Goal: Task Accomplishment & Management: Use online tool/utility

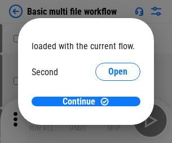
click at [108, 102] on span "Open" at bounding box center [117, 106] width 19 height 9
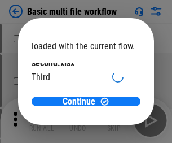
scroll to position [32, 0]
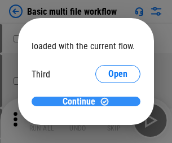
click at [82, 102] on span "Continue" at bounding box center [79, 101] width 33 height 9
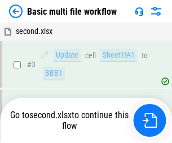
scroll to position [120, 0]
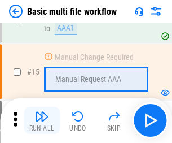
click at [42, 120] on img "button" at bounding box center [42, 116] width 14 height 14
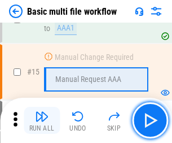
scroll to position [751, 0]
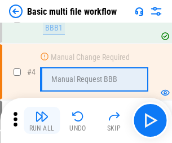
click at [42, 120] on img "button" at bounding box center [42, 116] width 14 height 14
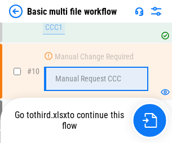
scroll to position [538, 0]
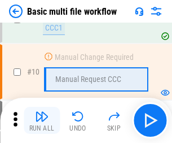
click at [42, 120] on img "button" at bounding box center [42, 116] width 14 height 14
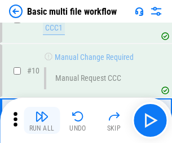
click at [42, 120] on img "button" at bounding box center [42, 116] width 14 height 14
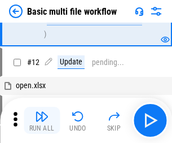
scroll to position [529, 0]
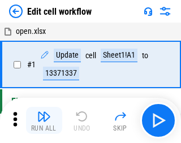
click at [42, 120] on img "button" at bounding box center [44, 116] width 14 height 14
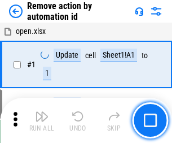
scroll to position [42, 0]
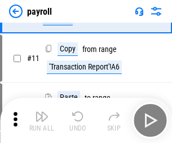
scroll to position [82, 0]
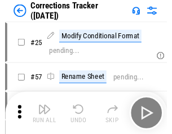
scroll to position [28, 0]
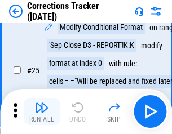
click at [42, 112] on img "button" at bounding box center [42, 108] width 14 height 14
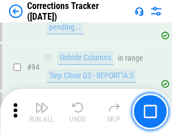
scroll to position [422, 0]
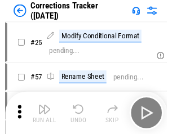
scroll to position [28, 0]
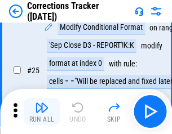
click at [42, 112] on img "button" at bounding box center [42, 108] width 14 height 14
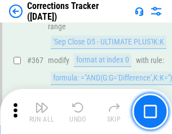
scroll to position [3092, 0]
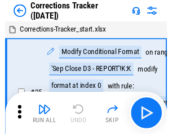
scroll to position [28, 0]
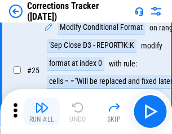
click at [42, 112] on img "button" at bounding box center [42, 108] width 14 height 14
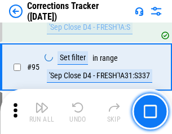
scroll to position [480, 0]
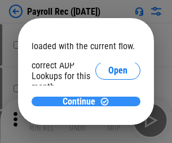
click at [82, 101] on span "Continue" at bounding box center [79, 101] width 33 height 9
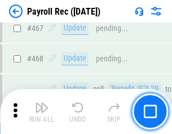
scroll to position [6014, 0]
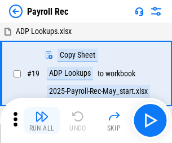
click at [42, 120] on img "button" at bounding box center [42, 116] width 14 height 14
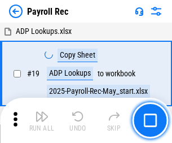
scroll to position [69, 0]
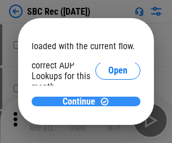
click at [82, 101] on span "Continue" at bounding box center [79, 101] width 33 height 9
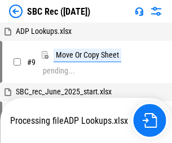
scroll to position [2, 0]
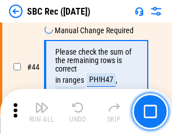
click at [42, 112] on img "button" at bounding box center [42, 108] width 14 height 14
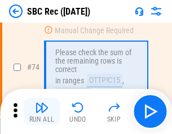
click at [42, 112] on img "button" at bounding box center [42, 108] width 14 height 14
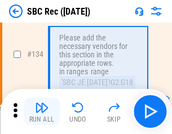
click at [42, 112] on img "button" at bounding box center [42, 108] width 14 height 14
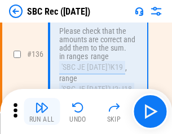
click at [42, 112] on img "button" at bounding box center [42, 108] width 14 height 14
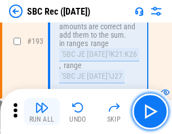
click at [42, 112] on img "button" at bounding box center [42, 108] width 14 height 14
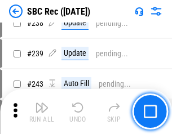
scroll to position [3413, 0]
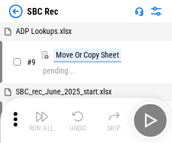
scroll to position [2, 0]
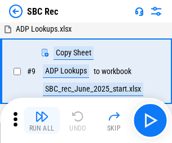
click at [42, 120] on img "button" at bounding box center [42, 116] width 14 height 14
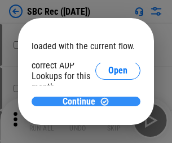
click at [82, 101] on span "Continue" at bounding box center [79, 101] width 33 height 9
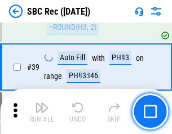
scroll to position [689, 0]
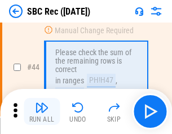
click at [42, 112] on img "button" at bounding box center [42, 108] width 14 height 14
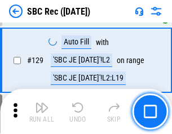
scroll to position [2137, 0]
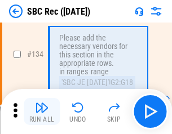
click at [42, 112] on img "button" at bounding box center [42, 108] width 14 height 14
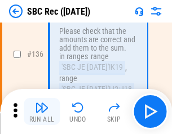
click at [42, 112] on img "button" at bounding box center [42, 108] width 14 height 14
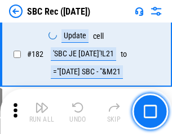
scroll to position [2935, 0]
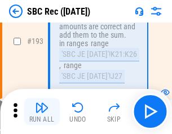
click at [42, 112] on img "button" at bounding box center [42, 108] width 14 height 14
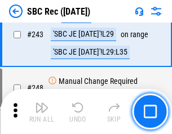
scroll to position [3626, 0]
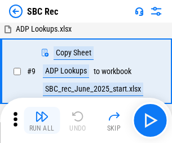
click at [42, 120] on img "button" at bounding box center [42, 116] width 14 height 14
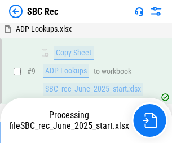
scroll to position [74, 0]
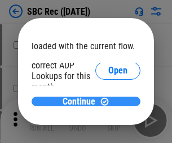
click at [82, 101] on span "Continue" at bounding box center [79, 101] width 33 height 9
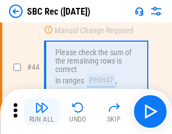
click at [42, 112] on img "button" at bounding box center [42, 108] width 14 height 14
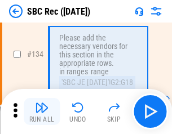
click at [42, 112] on img "button" at bounding box center [42, 108] width 14 height 14
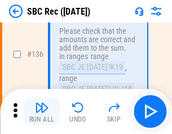
click at [42, 112] on img "button" at bounding box center [42, 108] width 14 height 14
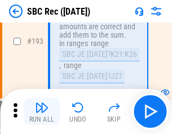
click at [42, 112] on img "button" at bounding box center [42, 108] width 14 height 14
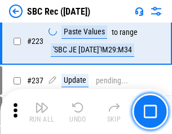
scroll to position [3347, 0]
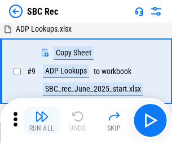
click at [42, 120] on img "button" at bounding box center [42, 116] width 14 height 14
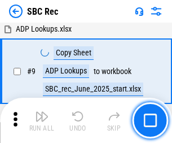
scroll to position [74, 0]
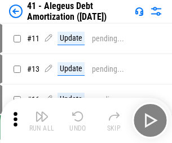
click at [42, 120] on img "button" at bounding box center [42, 116] width 14 height 14
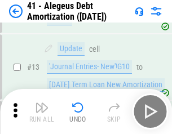
scroll to position [139, 0]
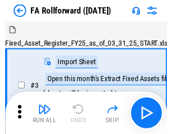
scroll to position [18, 0]
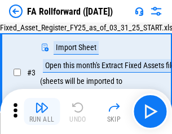
click at [42, 112] on img "button" at bounding box center [42, 108] width 14 height 14
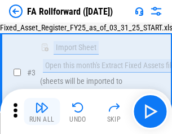
click at [42, 112] on img "button" at bounding box center [42, 108] width 14 height 14
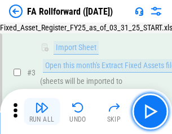
scroll to position [104, 0]
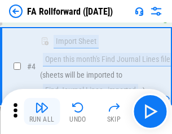
click at [42, 112] on img "button" at bounding box center [42, 108] width 14 height 14
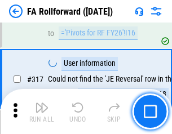
scroll to position [5224, 0]
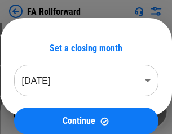
click at [42, 112] on img "button" at bounding box center [42, 108] width 14 height 14
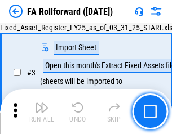
click at [42, 112] on img "button" at bounding box center [42, 108] width 14 height 14
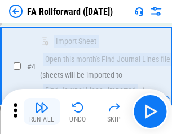
click at [42, 112] on img "button" at bounding box center [42, 108] width 14 height 14
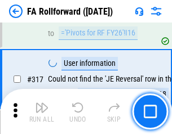
scroll to position [5224, 0]
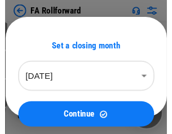
scroll to position [18, 0]
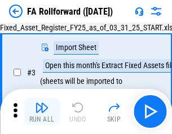
click at [42, 112] on img "button" at bounding box center [42, 108] width 14 height 14
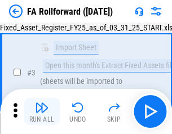
click at [42, 112] on img "button" at bounding box center [42, 108] width 14 height 14
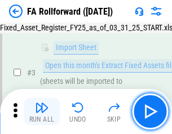
scroll to position [104, 0]
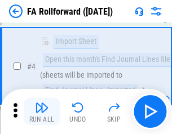
click at [42, 112] on img "button" at bounding box center [42, 108] width 14 height 14
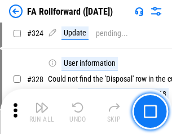
scroll to position [5224, 0]
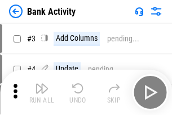
click at [42, 92] on img "button" at bounding box center [42, 88] width 14 height 14
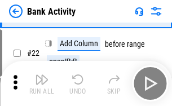
scroll to position [302, 0]
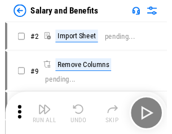
scroll to position [15, 0]
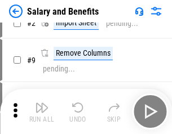
click at [42, 112] on img "button" at bounding box center [42, 108] width 14 height 14
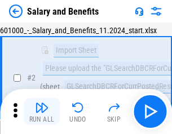
click at [42, 112] on img "button" at bounding box center [42, 108] width 14 height 14
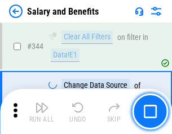
scroll to position [5284, 0]
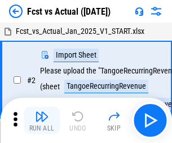
click at [42, 112] on img "button" at bounding box center [42, 116] width 14 height 14
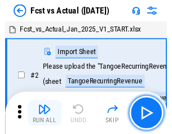
scroll to position [15, 0]
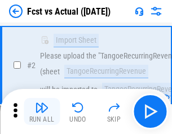
click at [42, 112] on img "button" at bounding box center [42, 108] width 14 height 14
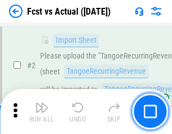
scroll to position [106, 0]
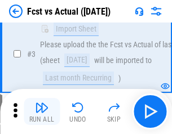
click at [42, 112] on img "button" at bounding box center [42, 108] width 14 height 14
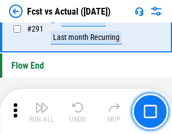
scroll to position [5341, 0]
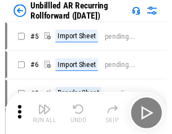
scroll to position [24, 0]
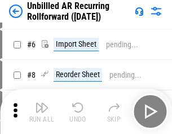
click at [42, 112] on img "button" at bounding box center [42, 108] width 14 height 14
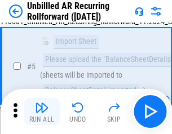
click at [42, 112] on img "button" at bounding box center [42, 108] width 14 height 14
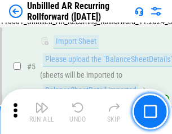
scroll to position [106, 0]
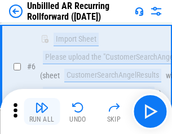
click at [42, 112] on img "button" at bounding box center [42, 108] width 14 height 14
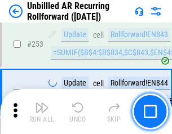
scroll to position [3833, 0]
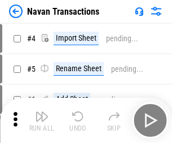
click at [42, 112] on img "button" at bounding box center [42, 116] width 14 height 14
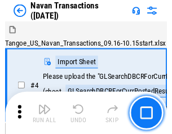
scroll to position [18, 0]
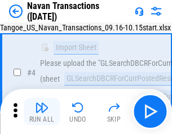
click at [42, 112] on img "button" at bounding box center [42, 108] width 14 height 14
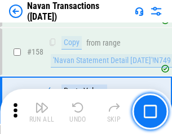
scroll to position [3659, 0]
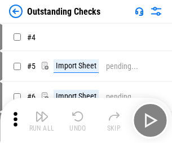
click at [42, 112] on img "button" at bounding box center [42, 116] width 14 height 14
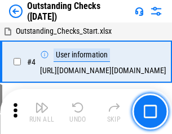
scroll to position [47, 0]
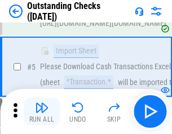
click at [42, 112] on img "button" at bounding box center [42, 108] width 14 height 14
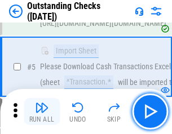
scroll to position [118, 0]
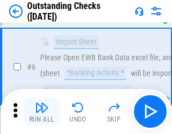
click at [42, 112] on img "button" at bounding box center [42, 108] width 14 height 14
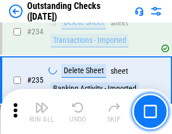
scroll to position [3427, 0]
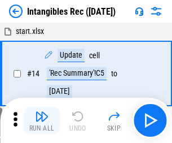
click at [42, 120] on img "button" at bounding box center [42, 116] width 14 height 14
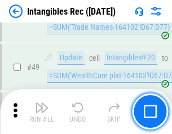
scroll to position [440, 0]
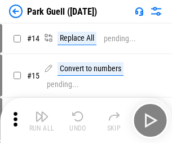
click at [42, 112] on img "button" at bounding box center [42, 116] width 14 height 14
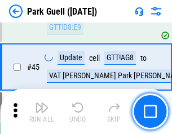
scroll to position [1411, 0]
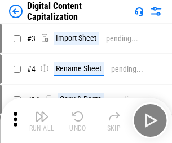
click at [42, 112] on img "button" at bounding box center [42, 116] width 14 height 14
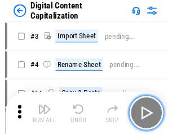
scroll to position [24, 0]
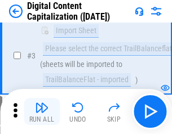
click at [42, 112] on img "button" at bounding box center [42, 108] width 14 height 14
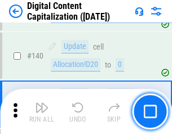
scroll to position [1188, 0]
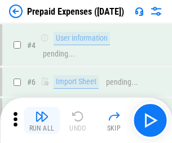
click at [42, 112] on img "button" at bounding box center [42, 116] width 14 height 14
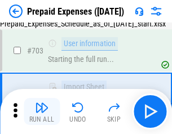
click at [42, 112] on img "button" at bounding box center [42, 108] width 14 height 14
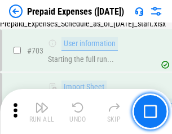
scroll to position [3103, 0]
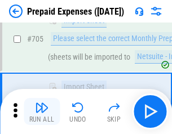
click at [42, 112] on img "button" at bounding box center [42, 108] width 14 height 14
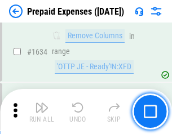
scroll to position [10988, 0]
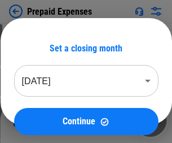
click at [42, 120] on img "button" at bounding box center [42, 116] width 14 height 14
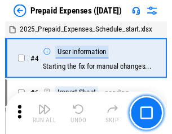
scroll to position [50, 0]
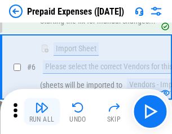
click at [42, 112] on img "button" at bounding box center [42, 108] width 14 height 14
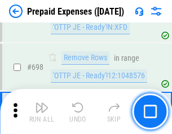
scroll to position [3930, 0]
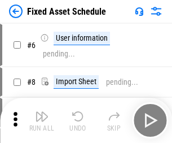
click at [42, 120] on img "button" at bounding box center [42, 116] width 14 height 14
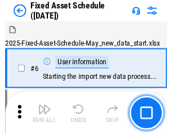
scroll to position [61, 0]
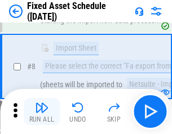
click at [42, 112] on img "button" at bounding box center [42, 108] width 14 height 14
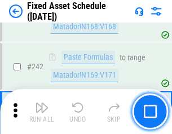
scroll to position [3496, 0]
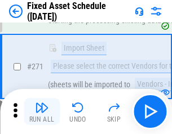
click at [42, 112] on img "button" at bounding box center [42, 108] width 14 height 14
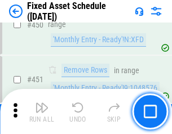
scroll to position [5045, 0]
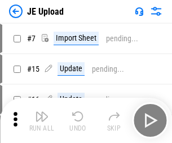
click at [42, 120] on img "button" at bounding box center [42, 116] width 14 height 14
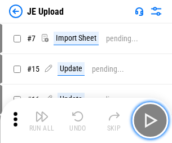
scroll to position [4, 0]
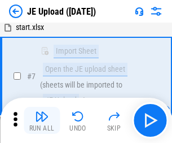
click at [42, 120] on img "button" at bounding box center [42, 116] width 14 height 14
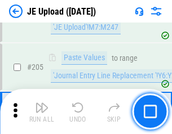
scroll to position [2723, 0]
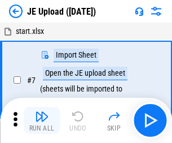
click at [42, 120] on img "button" at bounding box center [42, 116] width 14 height 14
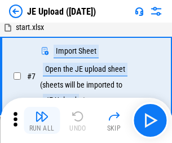
click at [42, 120] on img "button" at bounding box center [42, 116] width 14 height 14
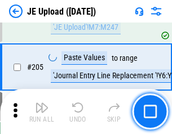
scroll to position [2723, 0]
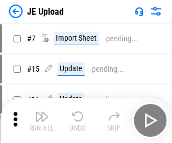
click at [42, 120] on img "button" at bounding box center [42, 116] width 14 height 14
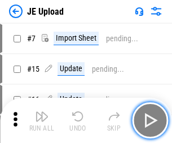
scroll to position [4, 0]
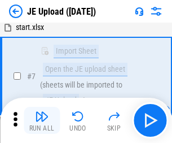
click at [42, 120] on img "button" at bounding box center [42, 116] width 14 height 14
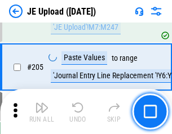
scroll to position [2723, 0]
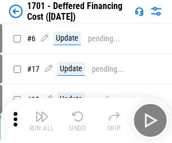
click at [42, 120] on img "button" at bounding box center [42, 116] width 14 height 14
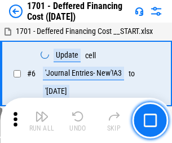
scroll to position [135, 0]
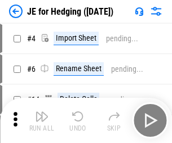
click at [42, 112] on img "button" at bounding box center [42, 116] width 14 height 14
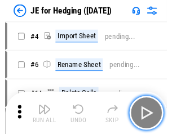
scroll to position [2, 0]
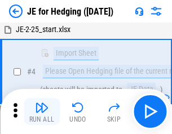
click at [42, 112] on img "button" at bounding box center [42, 108] width 14 height 14
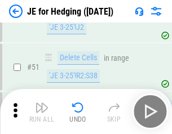
scroll to position [731, 0]
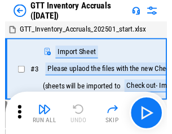
scroll to position [2, 0]
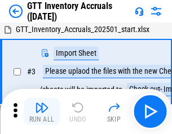
click at [42, 112] on img "button" at bounding box center [42, 108] width 14 height 14
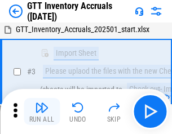
click at [42, 112] on img "button" at bounding box center [42, 108] width 14 height 14
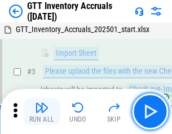
scroll to position [73, 0]
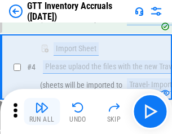
click at [42, 112] on img "button" at bounding box center [42, 108] width 14 height 14
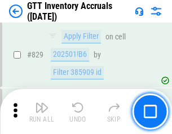
scroll to position [8566, 0]
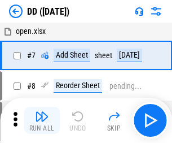
click at [42, 120] on img "button" at bounding box center [42, 116] width 14 height 14
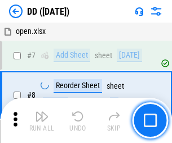
scroll to position [109, 0]
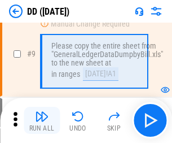
click at [42, 120] on img "button" at bounding box center [42, 116] width 14 height 14
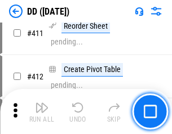
scroll to position [5049, 0]
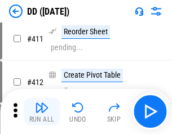
click at [42, 112] on img "button" at bounding box center [42, 108] width 14 height 14
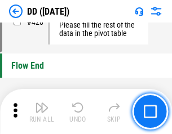
scroll to position [5401, 0]
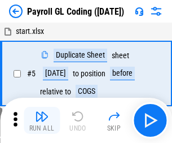
click at [42, 120] on img "button" at bounding box center [42, 116] width 14 height 14
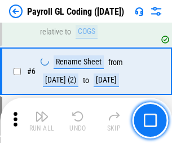
scroll to position [135, 0]
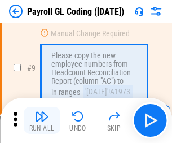
click at [42, 120] on img "button" at bounding box center [42, 116] width 14 height 14
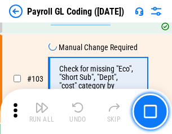
scroll to position [2648, 0]
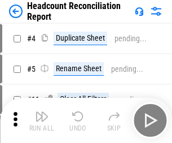
click at [42, 120] on img "button" at bounding box center [42, 116] width 14 height 14
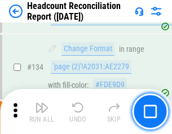
scroll to position [1357, 0]
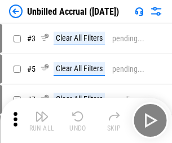
click at [42, 120] on img "button" at bounding box center [42, 116] width 14 height 14
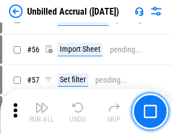
scroll to position [1178, 0]
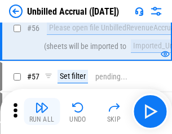
click at [42, 112] on img "button" at bounding box center [42, 108] width 14 height 14
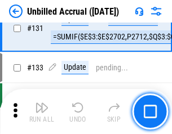
scroll to position [3361, 0]
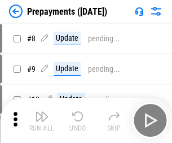
click at [42, 120] on img "button" at bounding box center [42, 116] width 14 height 14
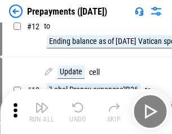
scroll to position [71, 0]
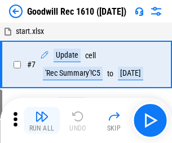
click at [42, 120] on img "button" at bounding box center [42, 116] width 14 height 14
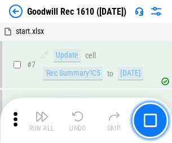
scroll to position [193, 0]
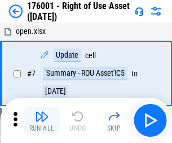
click at [42, 120] on img "button" at bounding box center [42, 116] width 14 height 14
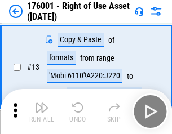
scroll to position [73, 0]
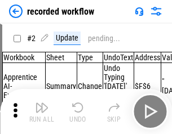
click at [42, 112] on img "button" at bounding box center [42, 108] width 14 height 14
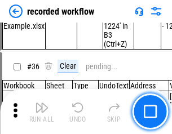
scroll to position [3527, 0]
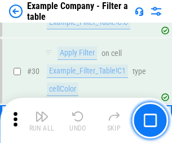
scroll to position [1033, 0]
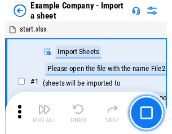
scroll to position [17, 0]
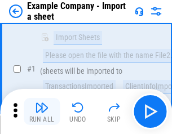
click at [42, 112] on img "button" at bounding box center [42, 108] width 14 height 14
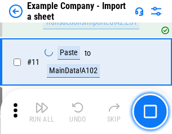
scroll to position [249, 0]
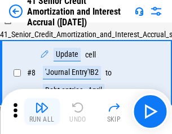
click at [42, 112] on img "button" at bounding box center [42, 108] width 14 height 14
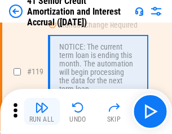
click at [42, 112] on img "button" at bounding box center [42, 108] width 14 height 14
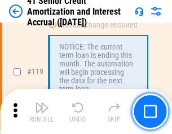
scroll to position [1065, 0]
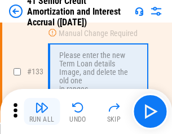
click at [42, 112] on img "button" at bounding box center [42, 108] width 14 height 14
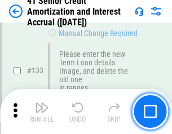
scroll to position [1179, 0]
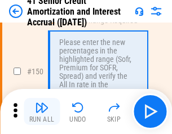
click at [42, 112] on img "button" at bounding box center [42, 108] width 14 height 14
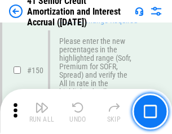
scroll to position [1298, 0]
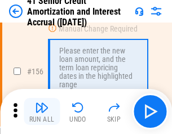
click at [42, 112] on img "button" at bounding box center [42, 108] width 14 height 14
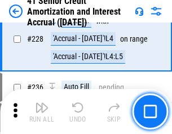
scroll to position [2527, 0]
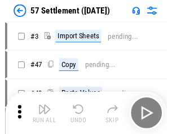
scroll to position [11, 0]
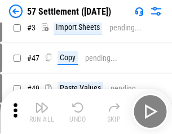
click at [42, 112] on img "button" at bounding box center [42, 108] width 14 height 14
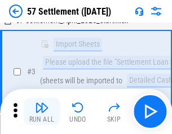
click at [42, 112] on img "button" at bounding box center [42, 108] width 14 height 14
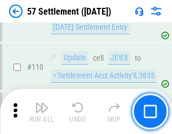
scroll to position [713, 0]
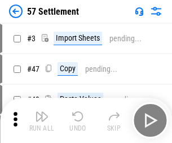
click at [42, 112] on img "button" at bounding box center [42, 116] width 14 height 14
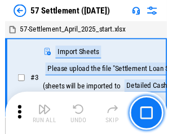
scroll to position [11, 0]
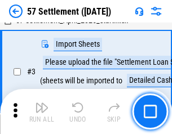
click at [42, 112] on img "button" at bounding box center [42, 108] width 14 height 14
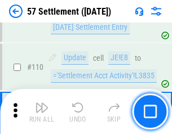
scroll to position [713, 0]
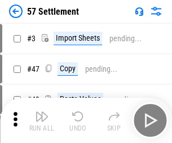
click at [42, 112] on img "button" at bounding box center [42, 116] width 14 height 14
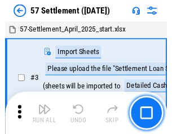
scroll to position [11, 0]
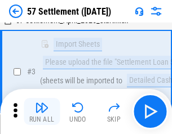
click at [42, 112] on img "button" at bounding box center [42, 108] width 14 height 14
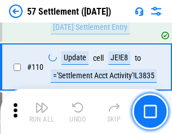
scroll to position [713, 0]
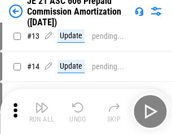
click at [42, 112] on img "button" at bounding box center [42, 108] width 14 height 14
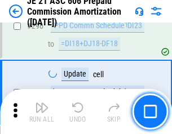
scroll to position [2077, 0]
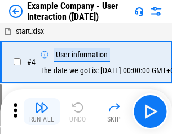
click at [42, 112] on img "button" at bounding box center [42, 108] width 14 height 14
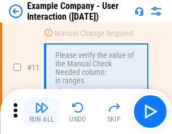
click at [42, 112] on img "button" at bounding box center [42, 108] width 14 height 14
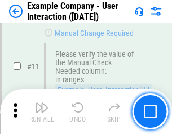
scroll to position [244, 0]
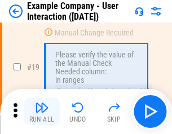
click at [42, 112] on img "button" at bounding box center [42, 108] width 14 height 14
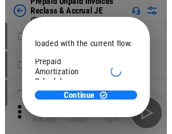
scroll to position [67, 0]
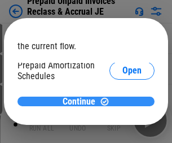
click at [82, 101] on span "Continue" at bounding box center [79, 101] width 33 height 9
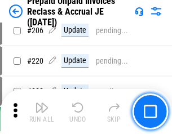
scroll to position [1463, 0]
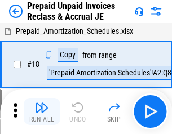
click at [42, 112] on img "button" at bounding box center [42, 108] width 14 height 14
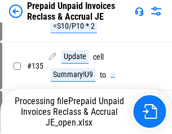
scroll to position [806, 0]
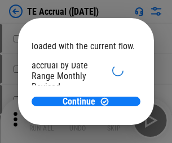
scroll to position [67, 0]
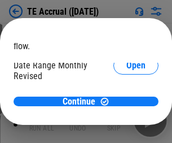
click at [126, 104] on span "Open" at bounding box center [135, 108] width 19 height 9
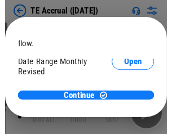
scroll to position [52, 0]
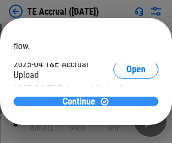
click at [82, 101] on span "Continue" at bounding box center [79, 101] width 33 height 9
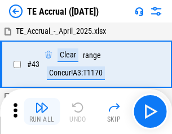
click at [42, 112] on img "button" at bounding box center [42, 108] width 14 height 14
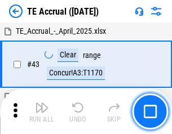
scroll to position [65, 0]
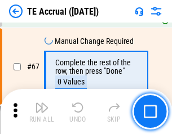
click at [42, 112] on img "button" at bounding box center [42, 108] width 14 height 14
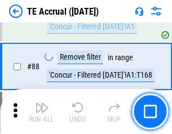
scroll to position [938, 0]
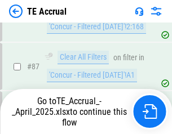
scroll to position [925, 0]
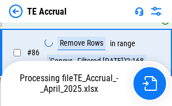
scroll to position [940, 0]
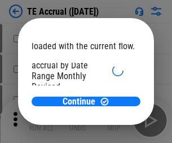
scroll to position [67, 0]
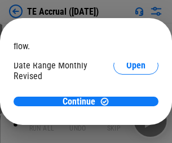
click at [126, 104] on span "Open" at bounding box center [135, 108] width 19 height 9
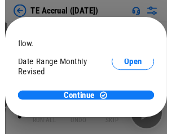
scroll to position [52, 0]
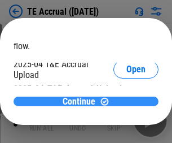
click at [82, 101] on span "Continue" at bounding box center [79, 101] width 33 height 9
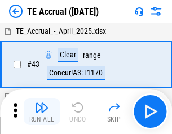
click at [42, 112] on img "button" at bounding box center [42, 108] width 14 height 14
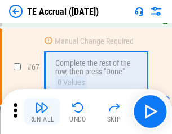
click at [42, 112] on img "button" at bounding box center [42, 108] width 14 height 14
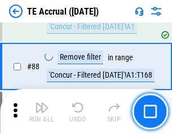
scroll to position [938, 0]
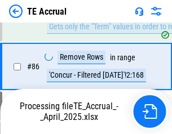
scroll to position [925, 0]
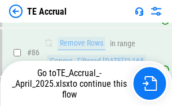
scroll to position [940, 0]
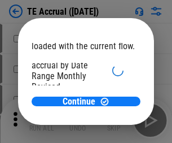
scroll to position [67, 0]
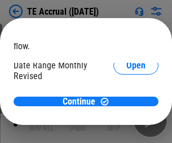
click at [126, 104] on span "Open" at bounding box center [135, 108] width 19 height 9
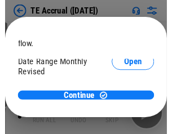
scroll to position [52, 0]
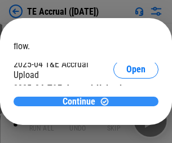
click at [82, 101] on span "Continue" at bounding box center [79, 101] width 33 height 9
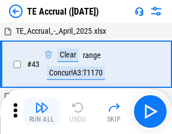
click at [42, 112] on img "button" at bounding box center [42, 108] width 14 height 14
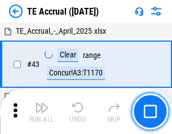
scroll to position [65, 0]
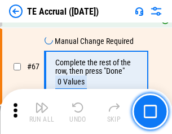
click at [42, 112] on img "button" at bounding box center [42, 108] width 14 height 14
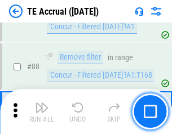
scroll to position [938, 0]
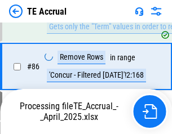
scroll to position [925, 0]
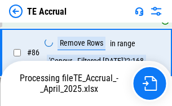
scroll to position [940, 0]
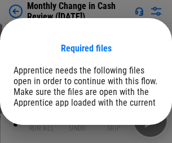
click at [126, 134] on span "Open" at bounding box center [135, 138] width 19 height 9
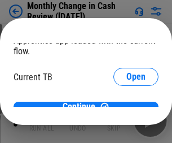
click at [126, 107] on span "Open" at bounding box center [135, 111] width 19 height 9
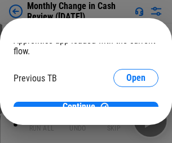
scroll to position [37, 0]
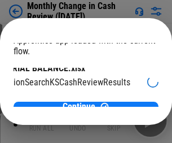
scroll to position [71, 45]
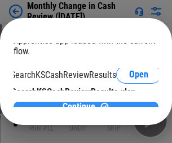
click at [82, 102] on span "Continue" at bounding box center [79, 106] width 33 height 9
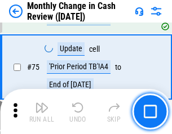
scroll to position [807, 0]
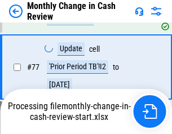
scroll to position [807, 0]
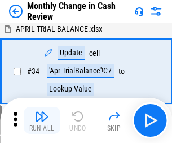
click at [42, 120] on img "button" at bounding box center [42, 116] width 14 height 14
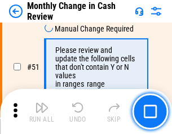
click at [42, 112] on img "button" at bounding box center [42, 108] width 14 height 14
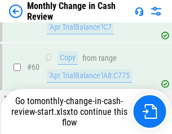
scroll to position [807, 0]
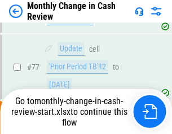
scroll to position [807, 0]
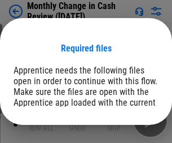
click at [126, 134] on span "Open" at bounding box center [135, 138] width 19 height 9
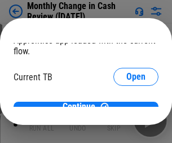
click at [126, 107] on span "Open" at bounding box center [135, 111] width 19 height 9
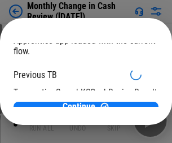
scroll to position [37, 0]
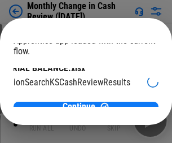
scroll to position [71, 45]
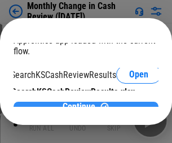
click at [82, 102] on span "Continue" at bounding box center [79, 106] width 33 height 9
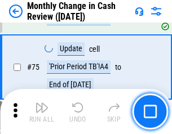
scroll to position [807, 0]
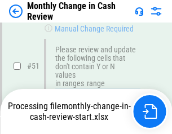
scroll to position [807, 0]
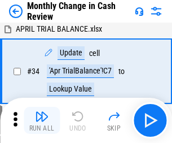
click at [42, 120] on img "button" at bounding box center [42, 116] width 14 height 14
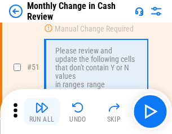
click at [42, 112] on img "button" at bounding box center [42, 108] width 14 height 14
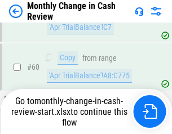
scroll to position [807, 0]
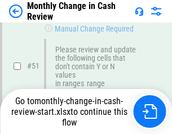
scroll to position [807, 0]
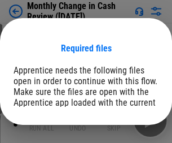
click at [126, 134] on span "Open" at bounding box center [135, 138] width 19 height 9
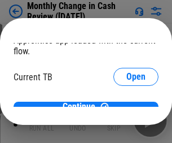
click at [126, 107] on span "Open" at bounding box center [135, 111] width 19 height 9
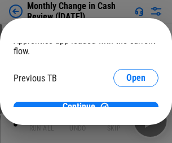
scroll to position [37, 0]
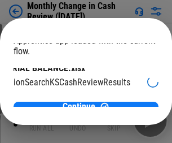
scroll to position [71, 45]
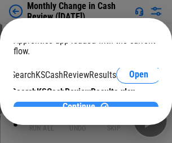
click at [82, 102] on span "Continue" at bounding box center [79, 106] width 33 height 9
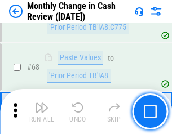
scroll to position [807, 0]
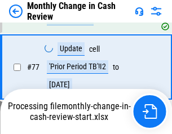
scroll to position [807, 0]
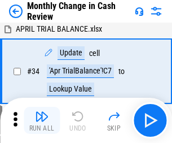
click at [42, 120] on img "button" at bounding box center [42, 116] width 14 height 14
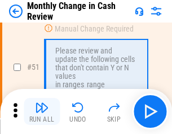
click at [42, 112] on img "button" at bounding box center [42, 108] width 14 height 14
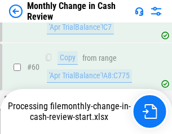
scroll to position [807, 0]
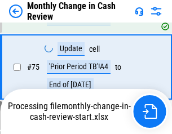
scroll to position [807, 0]
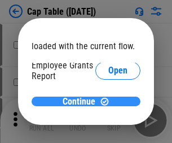
click at [82, 101] on span "Continue" at bounding box center [79, 101] width 33 height 9
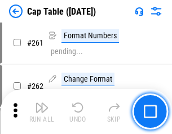
scroll to position [5185, 0]
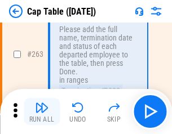
click at [42, 112] on img "button" at bounding box center [42, 108] width 14 height 14
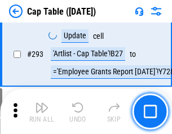
scroll to position [5867, 0]
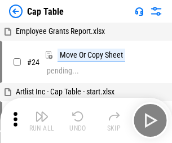
scroll to position [17, 0]
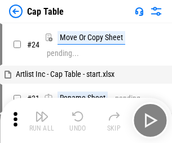
click at [42, 120] on img "button" at bounding box center [42, 116] width 14 height 14
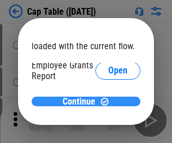
click at [82, 101] on span "Continue" at bounding box center [79, 101] width 33 height 9
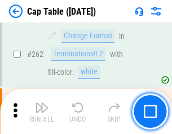
scroll to position [5185, 0]
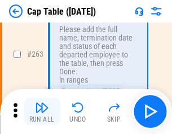
click at [42, 112] on img "button" at bounding box center [42, 108] width 14 height 14
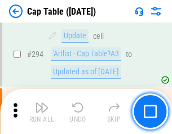
scroll to position [5867, 0]
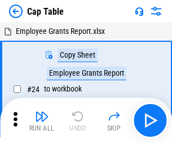
scroll to position [17, 0]
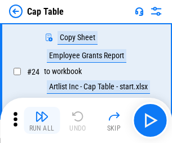
click at [42, 120] on img "button" at bounding box center [42, 116] width 14 height 14
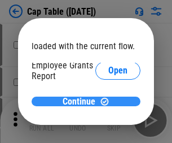
click at [82, 101] on span "Continue" at bounding box center [79, 101] width 33 height 9
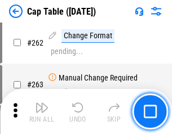
scroll to position [5185, 0]
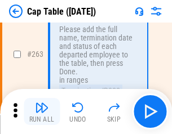
click at [42, 112] on img "button" at bounding box center [42, 108] width 14 height 14
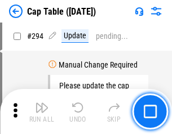
scroll to position [5867, 0]
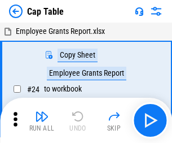
scroll to position [17, 0]
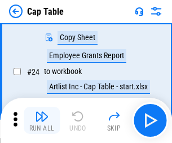
click at [42, 120] on img "button" at bounding box center [42, 116] width 14 height 14
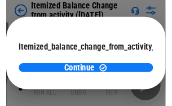
scroll to position [82, 0]
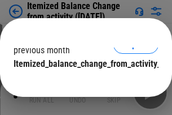
click at [82, 82] on span "Continue" at bounding box center [79, 86] width 33 height 9
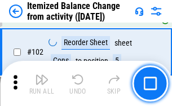
scroll to position [1888, 0]
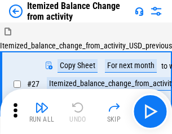
scroll to position [17, 0]
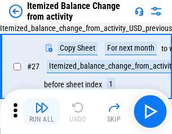
click at [42, 112] on img "button" at bounding box center [42, 108] width 14 height 14
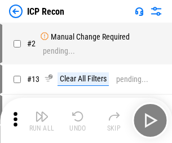
scroll to position [5, 0]
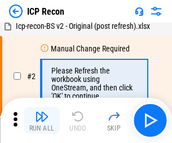
click at [42, 120] on img "button" at bounding box center [42, 116] width 14 height 14
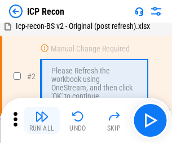
click at [42, 120] on img "button" at bounding box center [42, 116] width 14 height 14
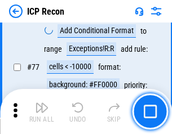
scroll to position [1014, 0]
